Goal: Task Accomplishment & Management: Use online tool/utility

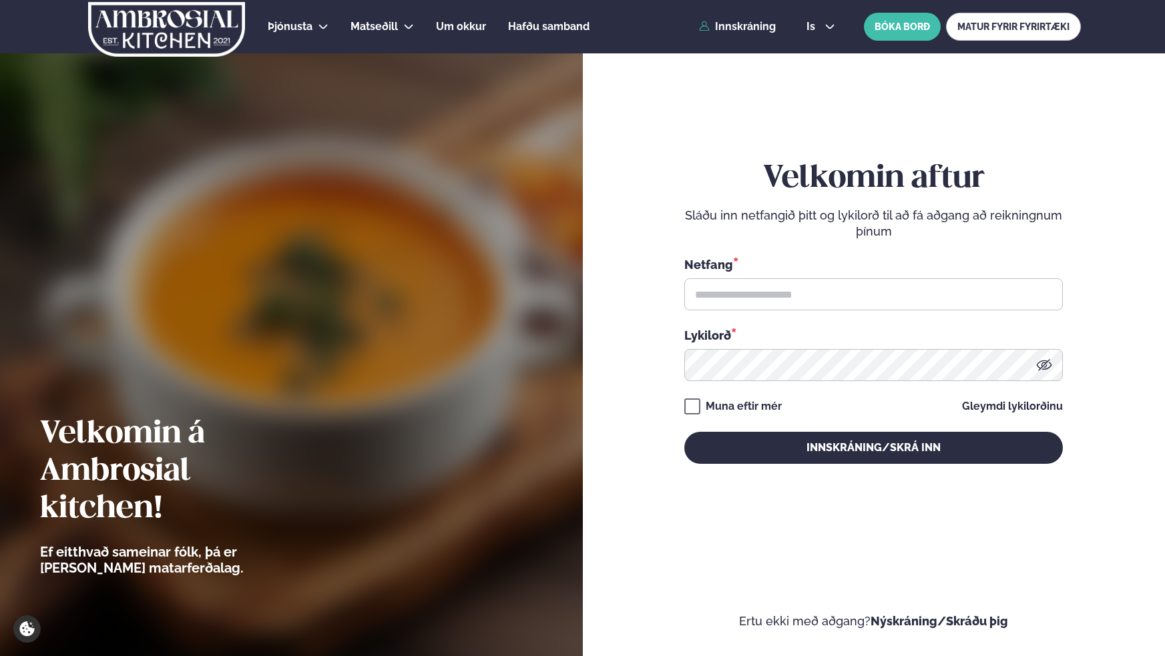
click at [769, 314] on div "Netfang * Lykilorð *" at bounding box center [873, 319] width 379 height 126
click at [770, 300] on input "text" at bounding box center [873, 294] width 379 height 32
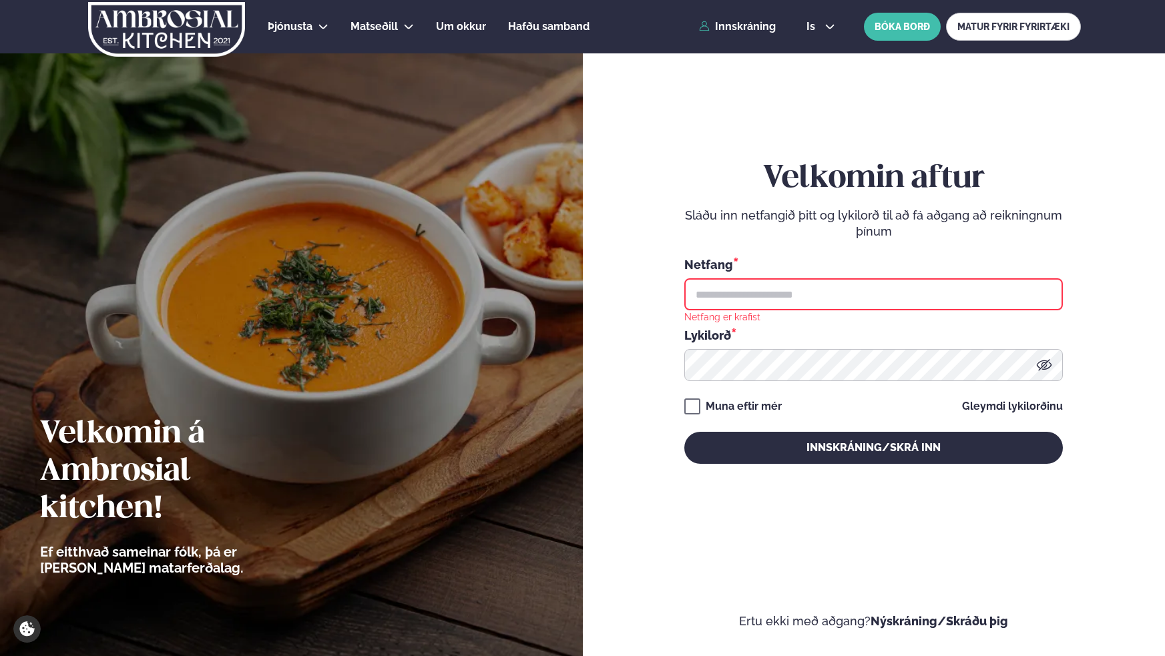
type input "**********"
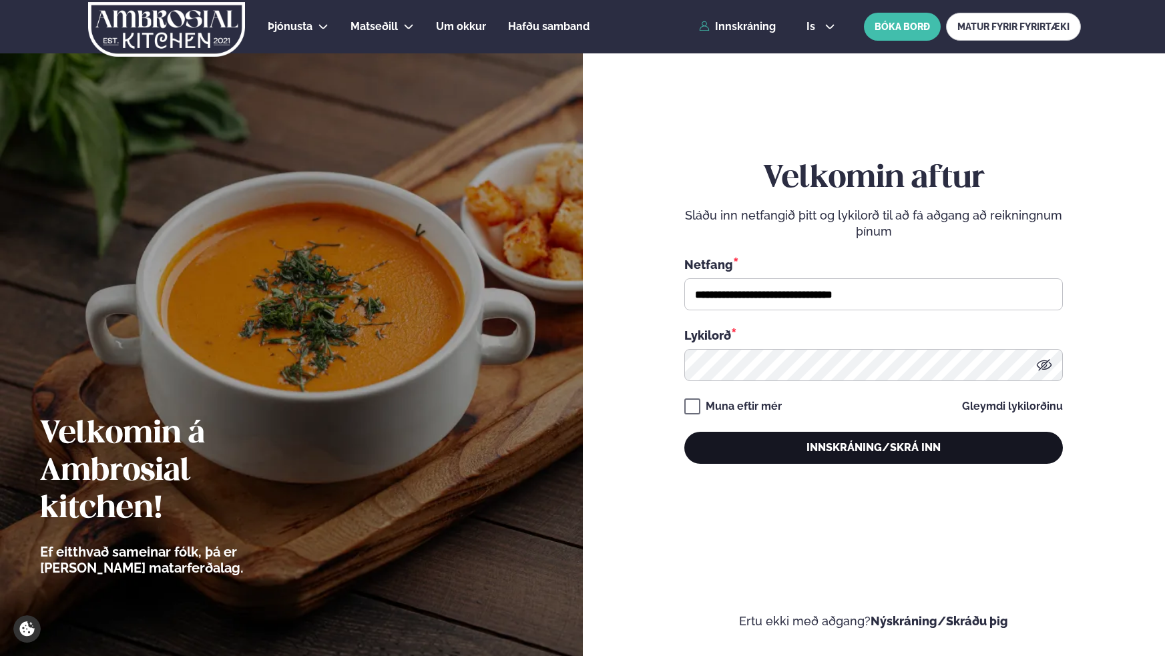
click at [899, 463] on button "Innskráning/Skrá inn" at bounding box center [873, 448] width 379 height 32
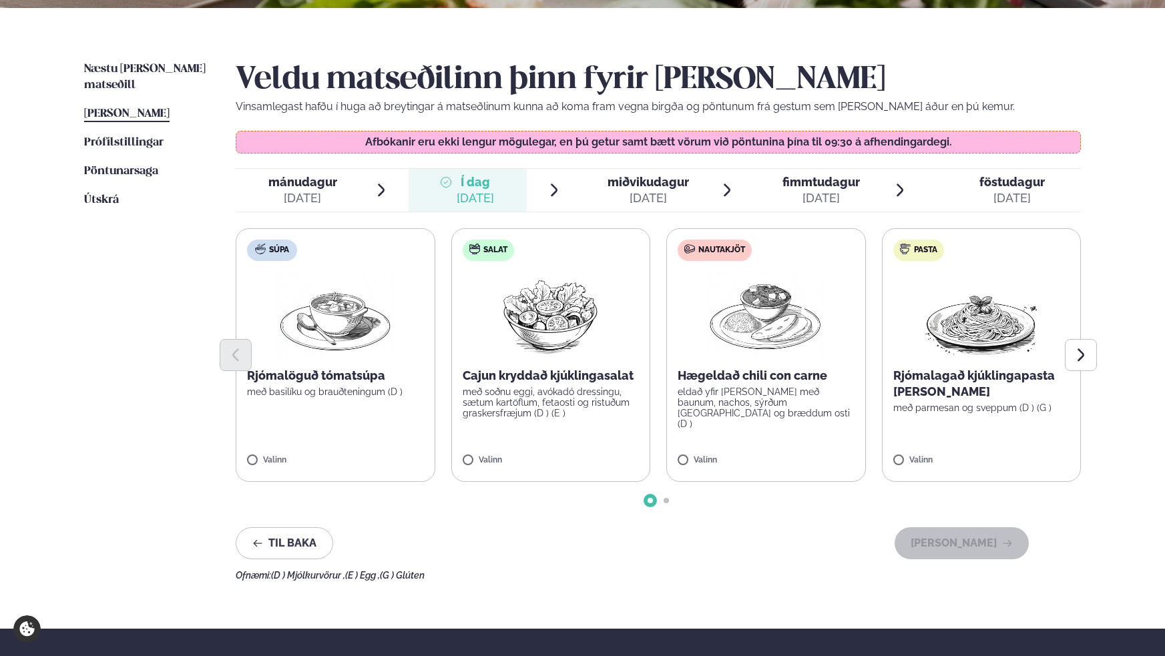
scroll to position [296, 0]
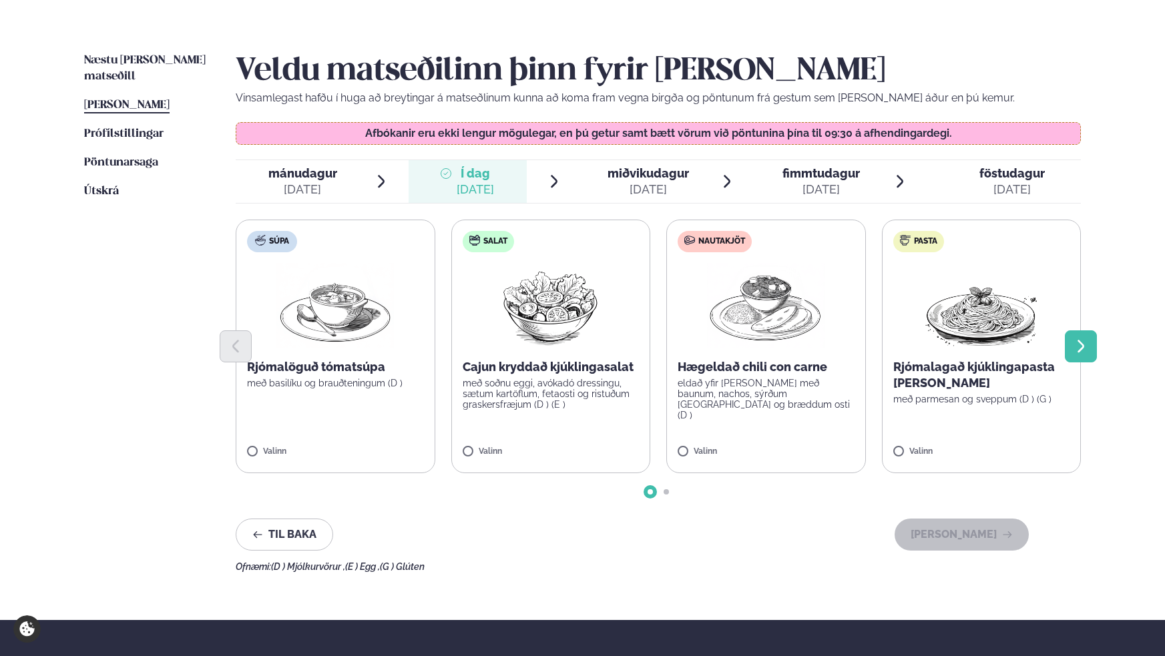
click at [1070, 349] on button "Next slide" at bounding box center [1081, 347] width 32 height 32
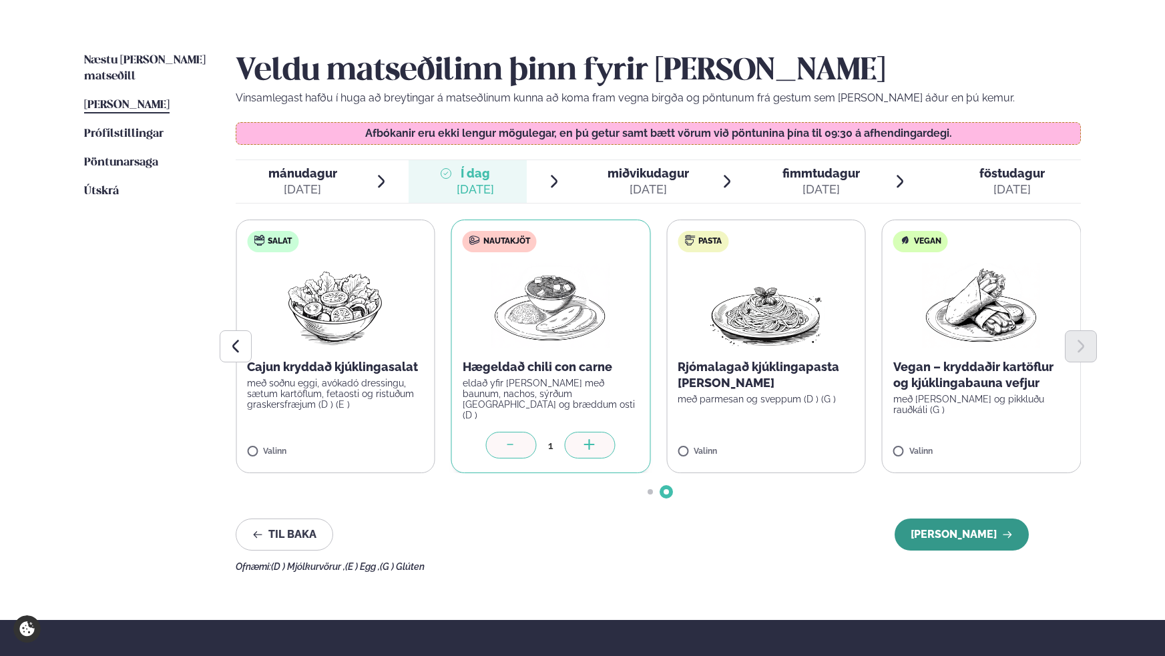
click at [976, 527] on button "[PERSON_NAME]" at bounding box center [962, 535] width 134 height 32
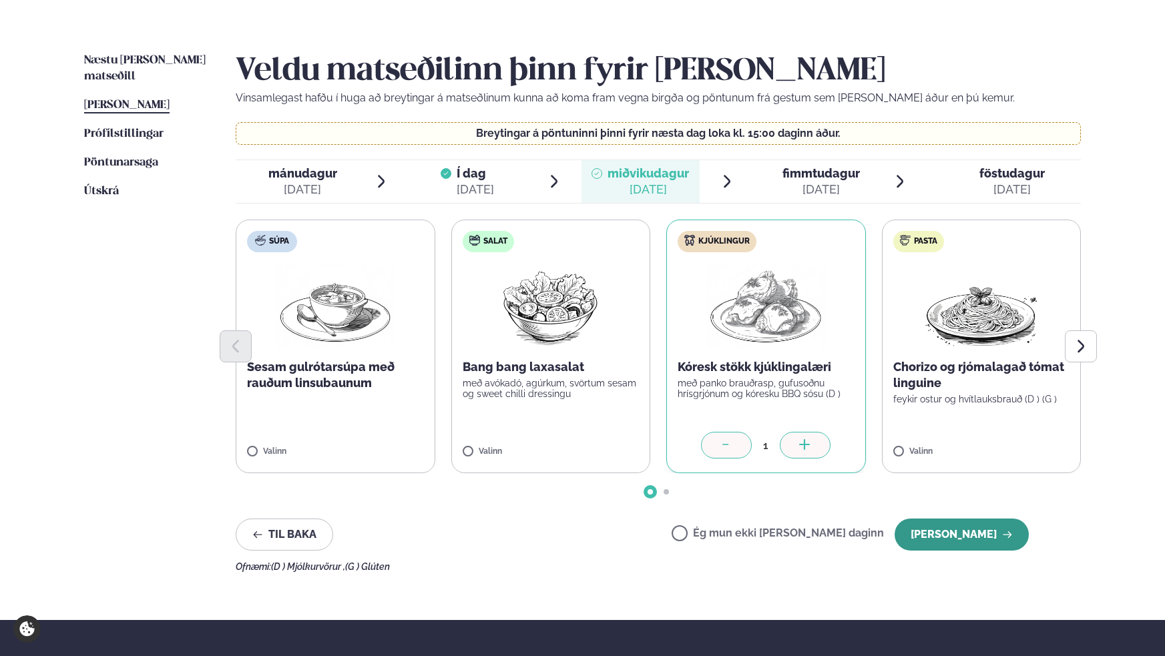
click at [962, 543] on button "[PERSON_NAME]" at bounding box center [962, 535] width 134 height 32
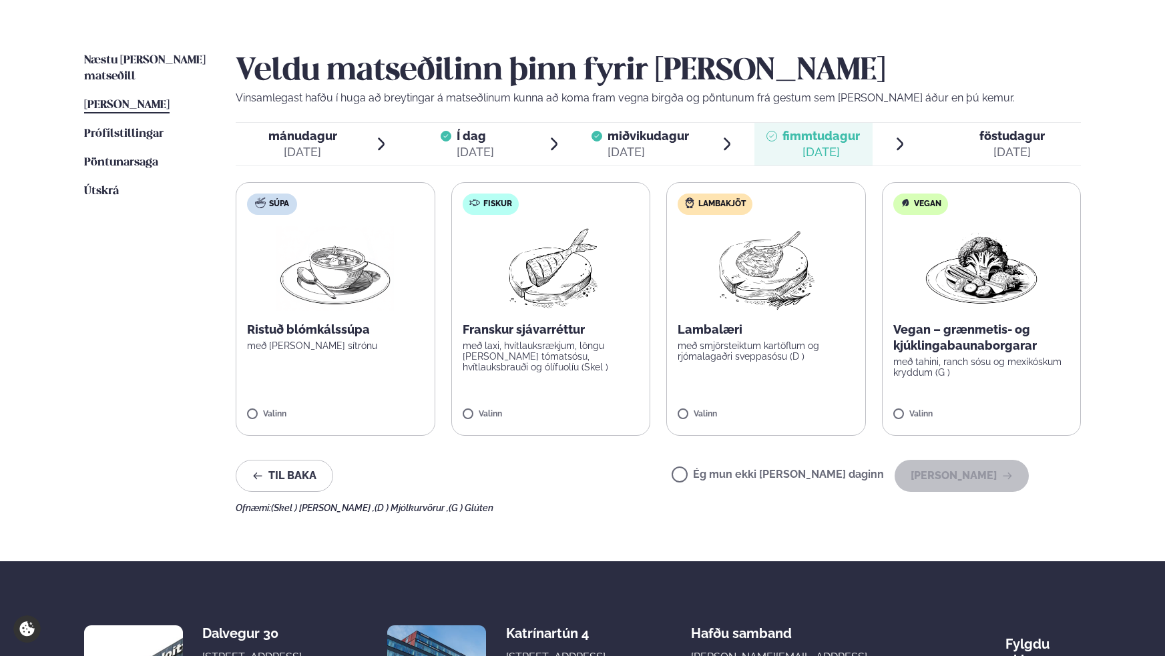
click at [750, 485] on div "Ég mun ekki [PERSON_NAME] daginn [PERSON_NAME]" at bounding box center [850, 476] width 357 height 32
click at [730, 469] on label "Ég mun ekki [PERSON_NAME] daginn" at bounding box center [778, 476] width 212 height 14
click at [939, 475] on button "[PERSON_NAME]" at bounding box center [962, 476] width 134 height 32
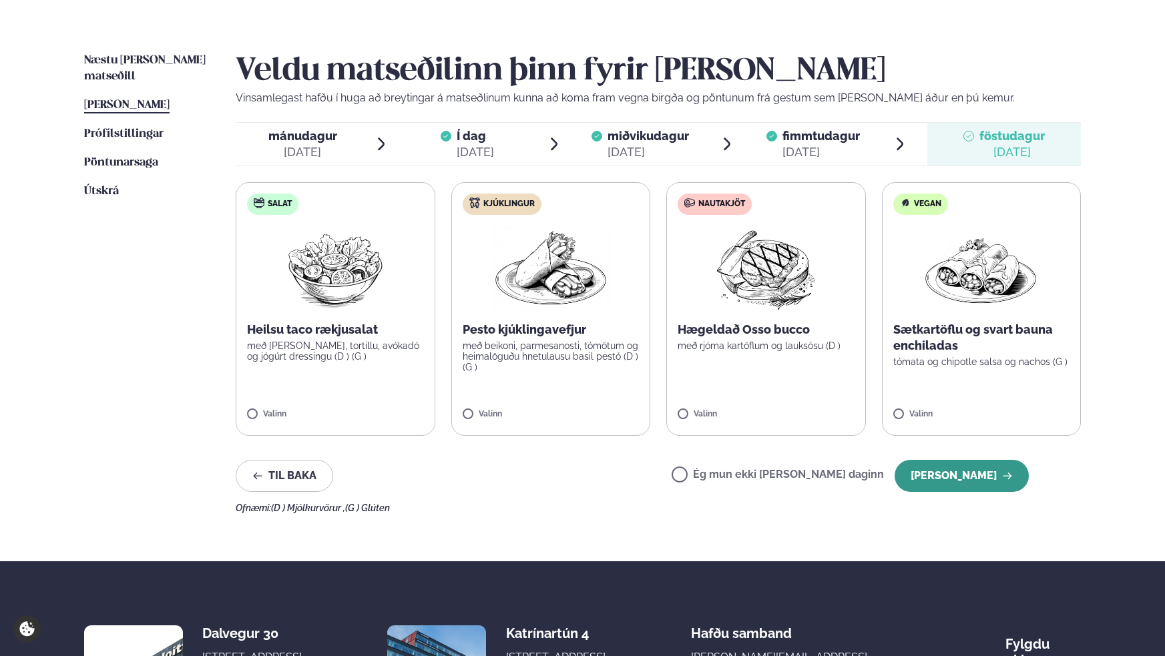
click at [992, 480] on button "[PERSON_NAME]" at bounding box center [962, 476] width 134 height 32
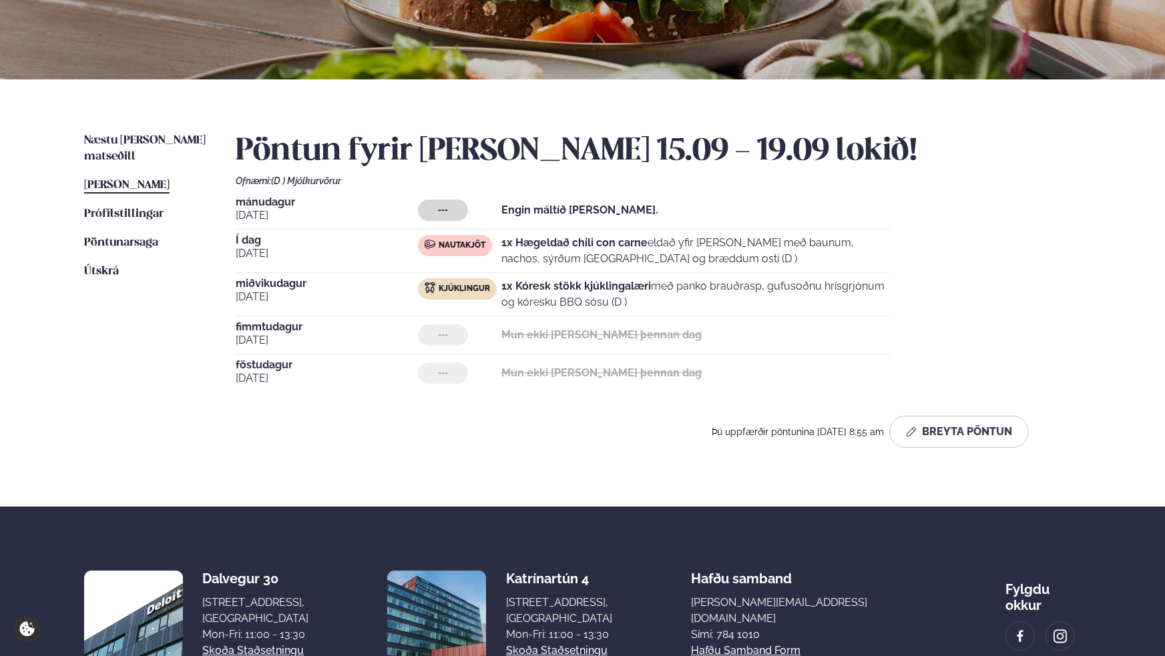
scroll to position [214, 0]
